Goal: Information Seeking & Learning: Learn about a topic

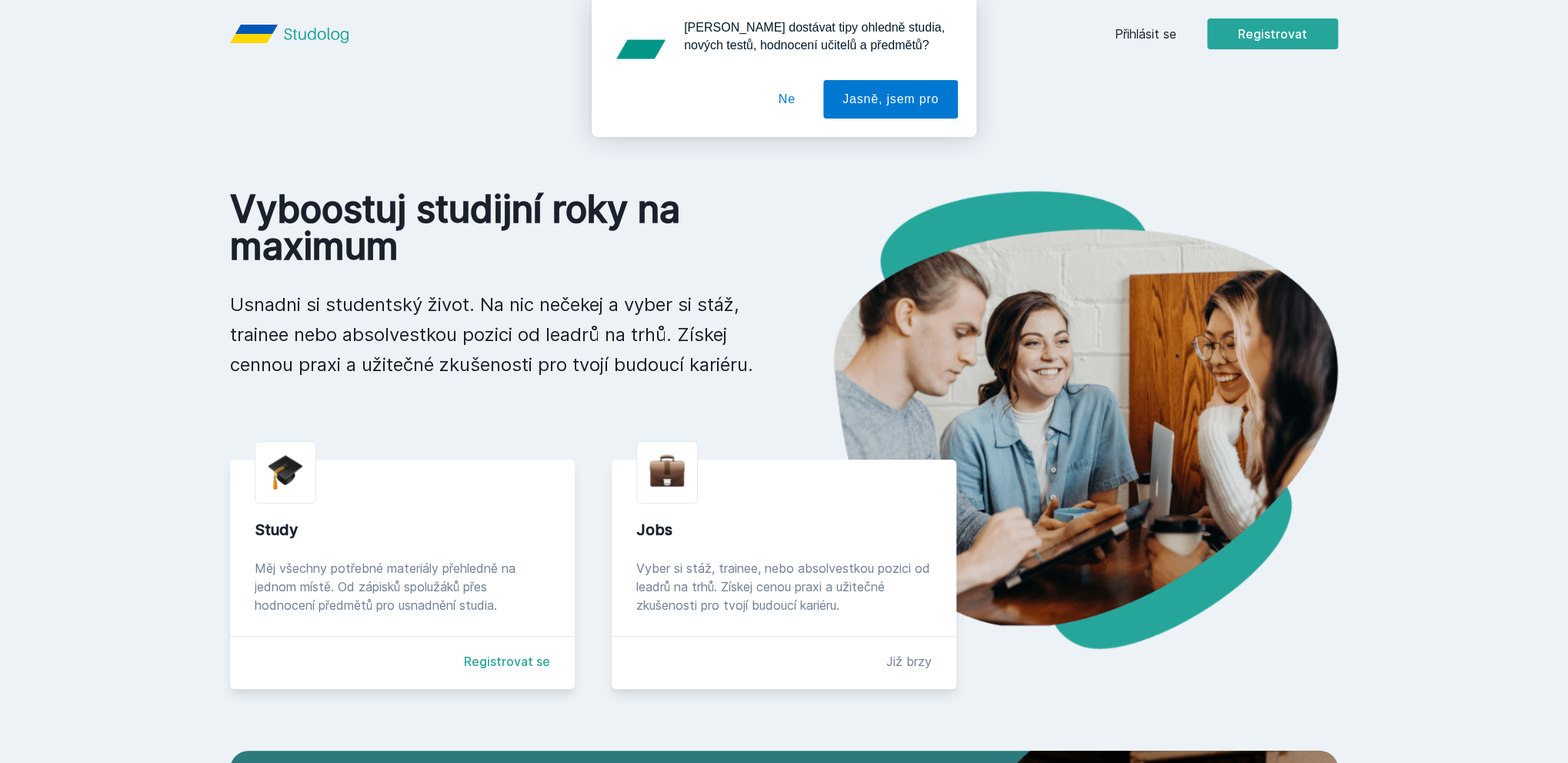
click at [1166, 37] on div "Chceš dostávat tipy ohledně studia, nových testů, hodnocení učitelů a předmětů?…" at bounding box center [784, 68] width 1568 height 137
click at [782, 106] on button "Ne" at bounding box center [787, 99] width 56 height 38
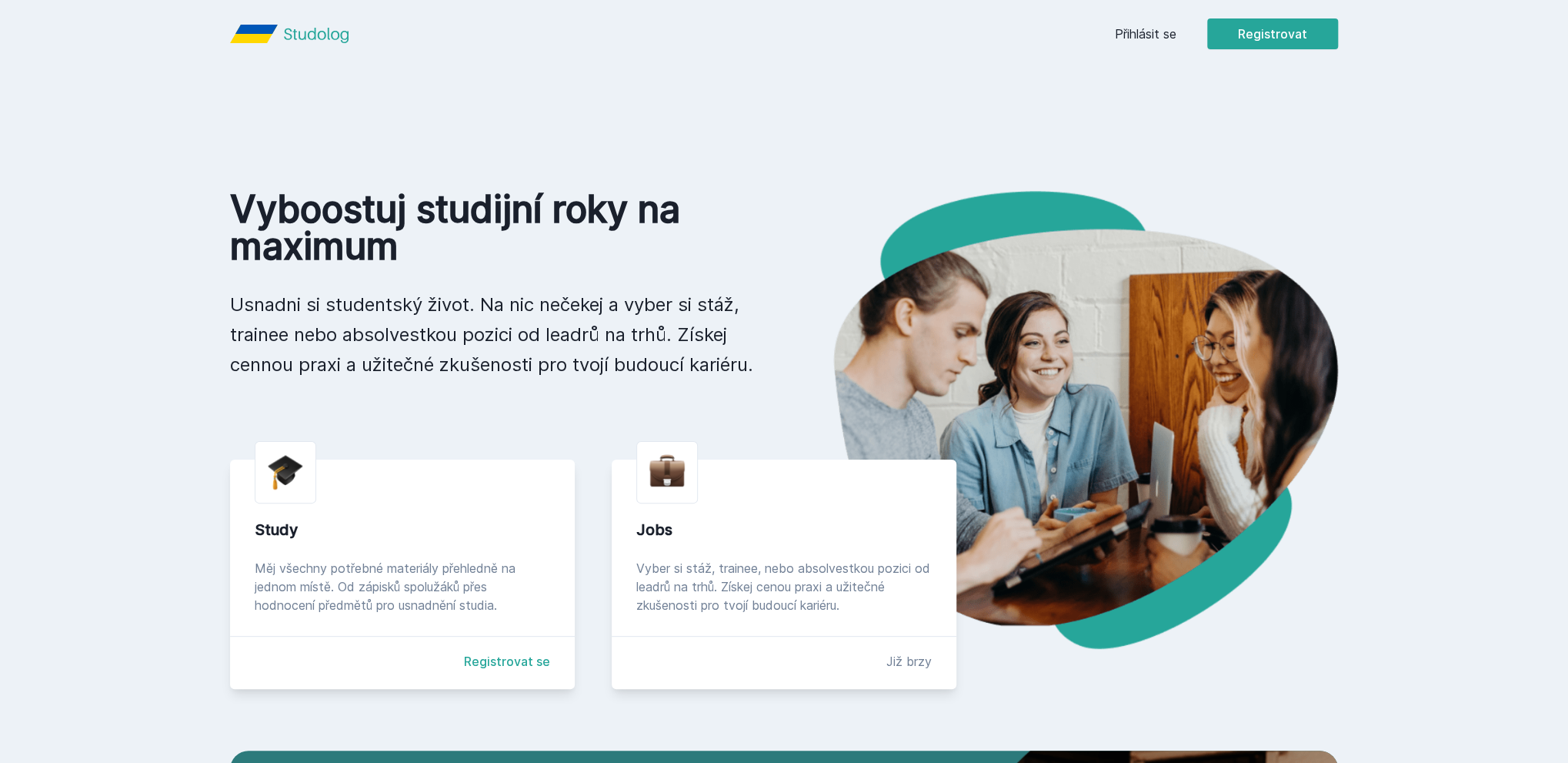
click at [1165, 44] on div "Přihlásit se Registrovat" at bounding box center [1226, 33] width 223 height 30
click at [1155, 37] on link "Přihlásit se" at bounding box center [1145, 33] width 62 height 18
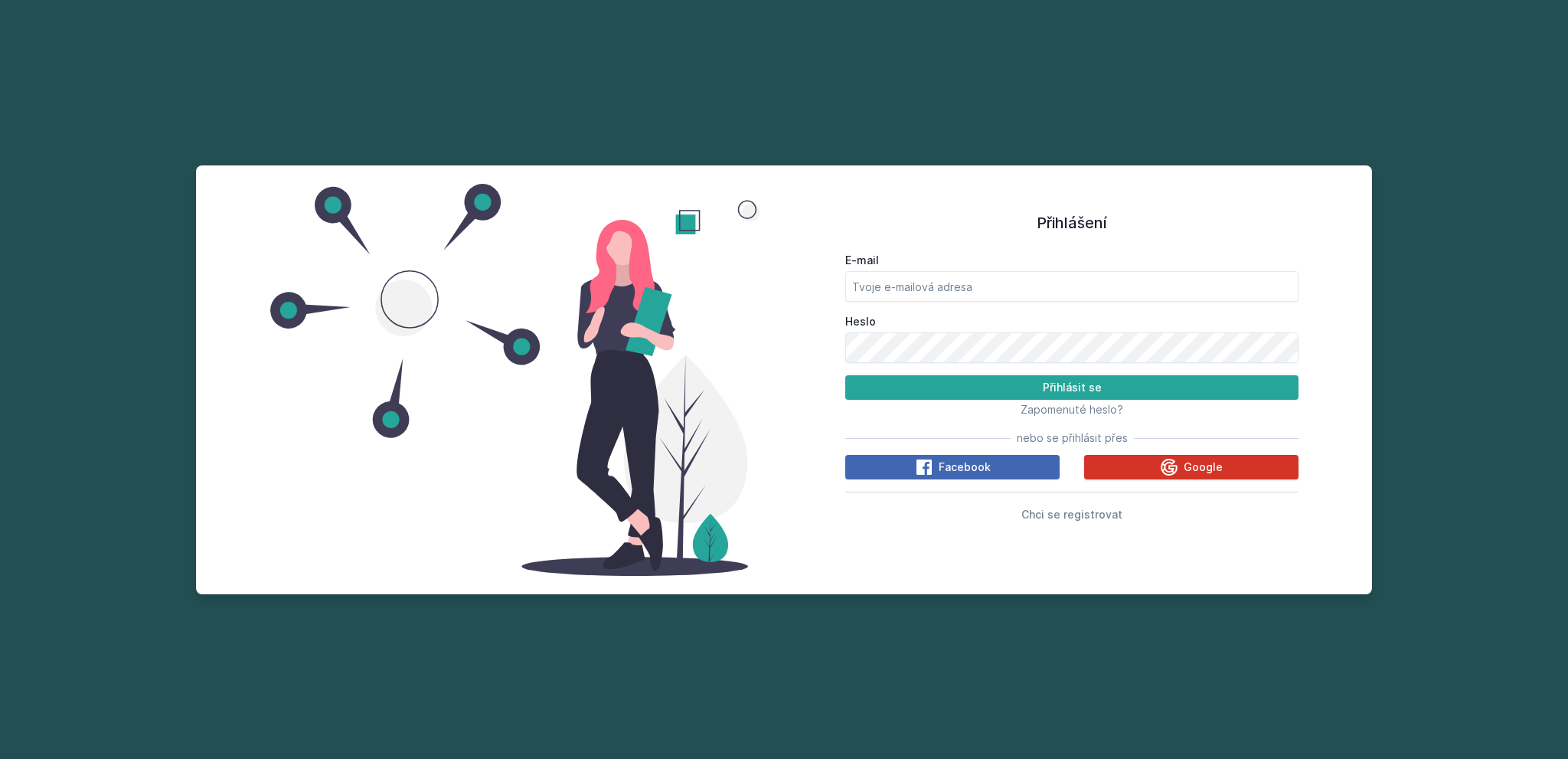
click at [1161, 467] on icon at bounding box center [1169, 466] width 18 height 18
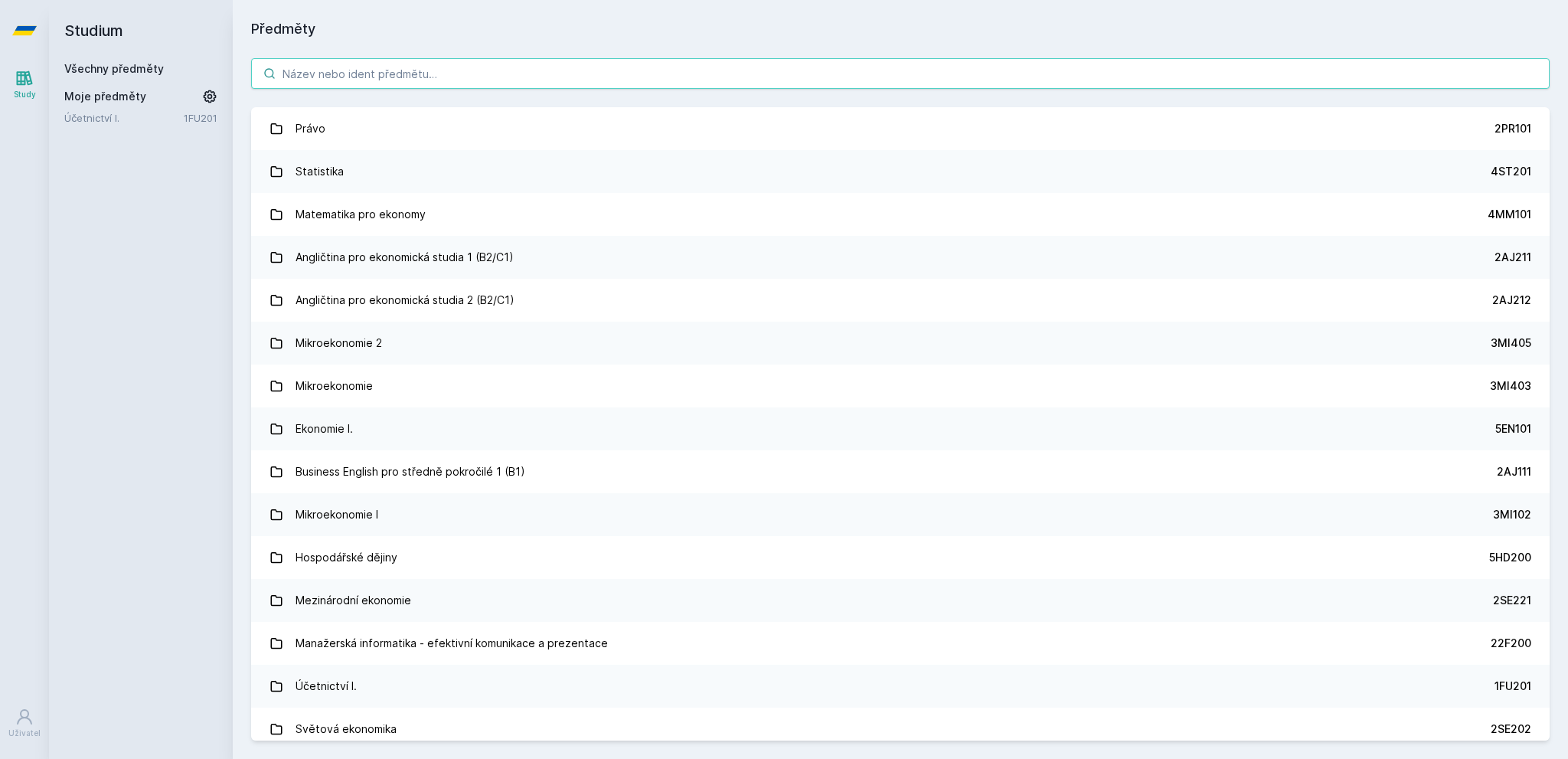
click at [732, 79] on input "search" at bounding box center [900, 73] width 1299 height 30
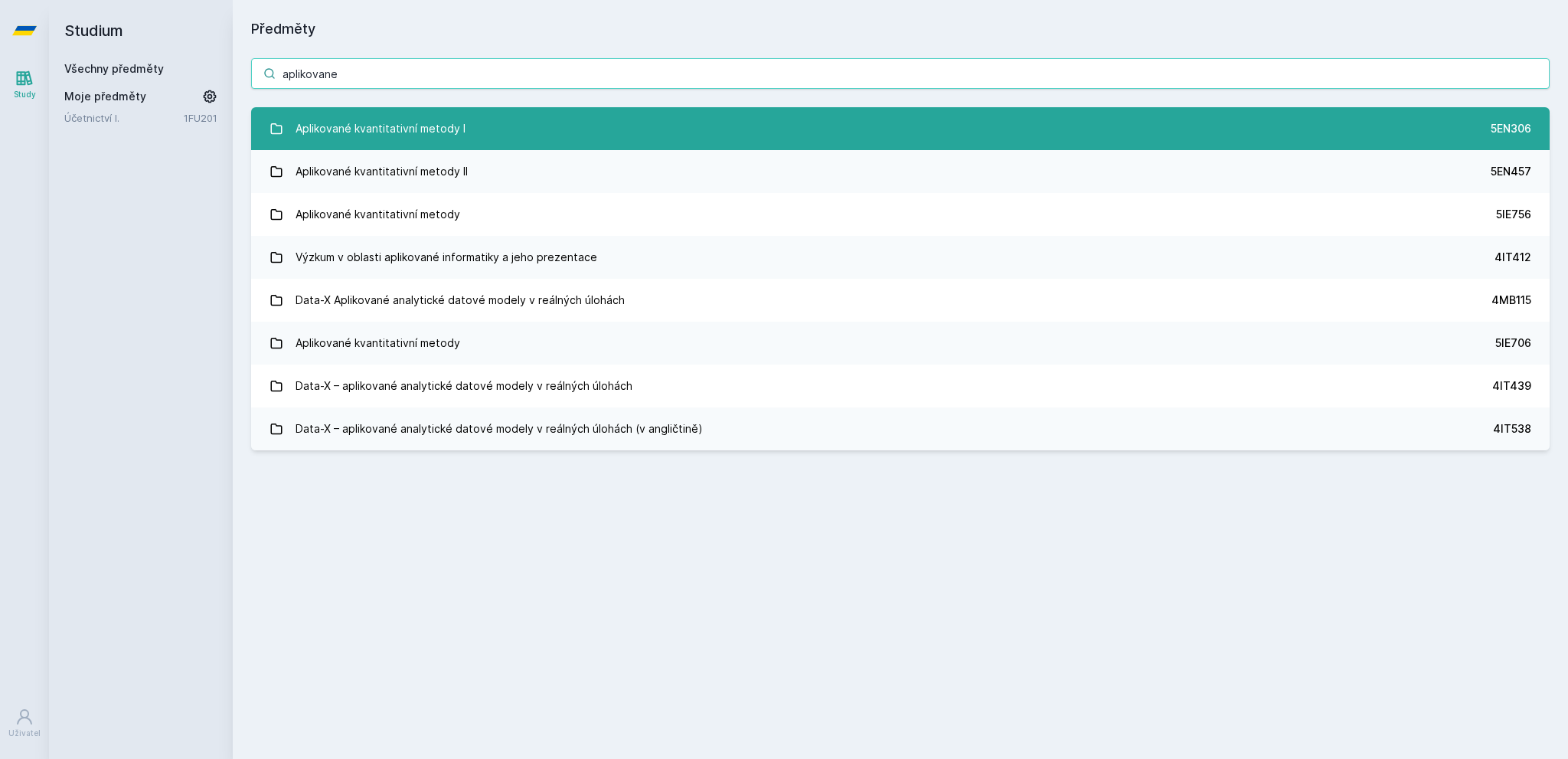
type input "aplikovane"
click at [978, 109] on link "Aplikované kvantitativní metody I 5EN306" at bounding box center [900, 129] width 1299 height 43
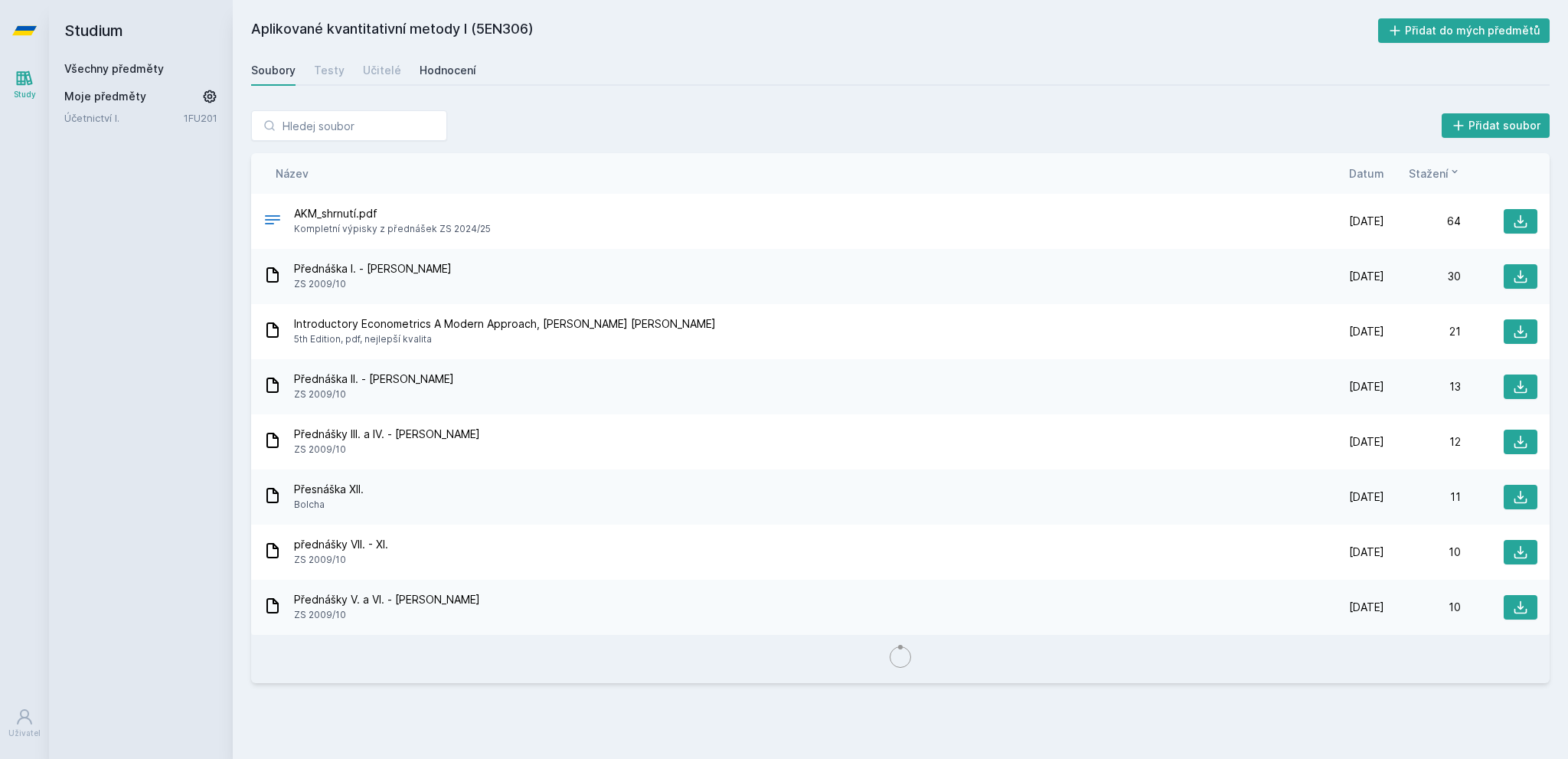
click at [432, 74] on div "Hodnocení" at bounding box center [448, 71] width 56 height 16
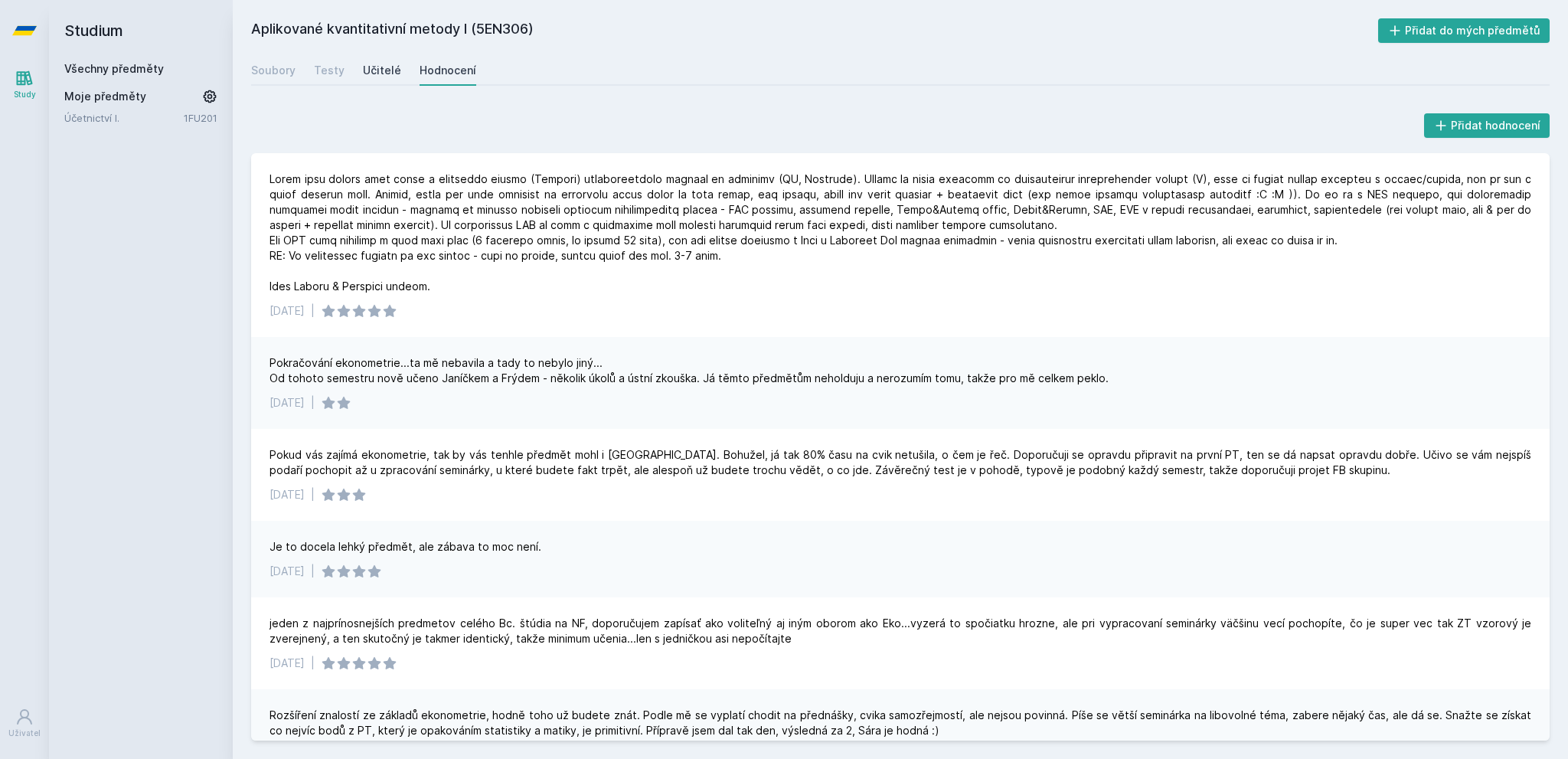
click at [379, 69] on div "Učitelé" at bounding box center [382, 71] width 38 height 16
